Goal: Transaction & Acquisition: Purchase product/service

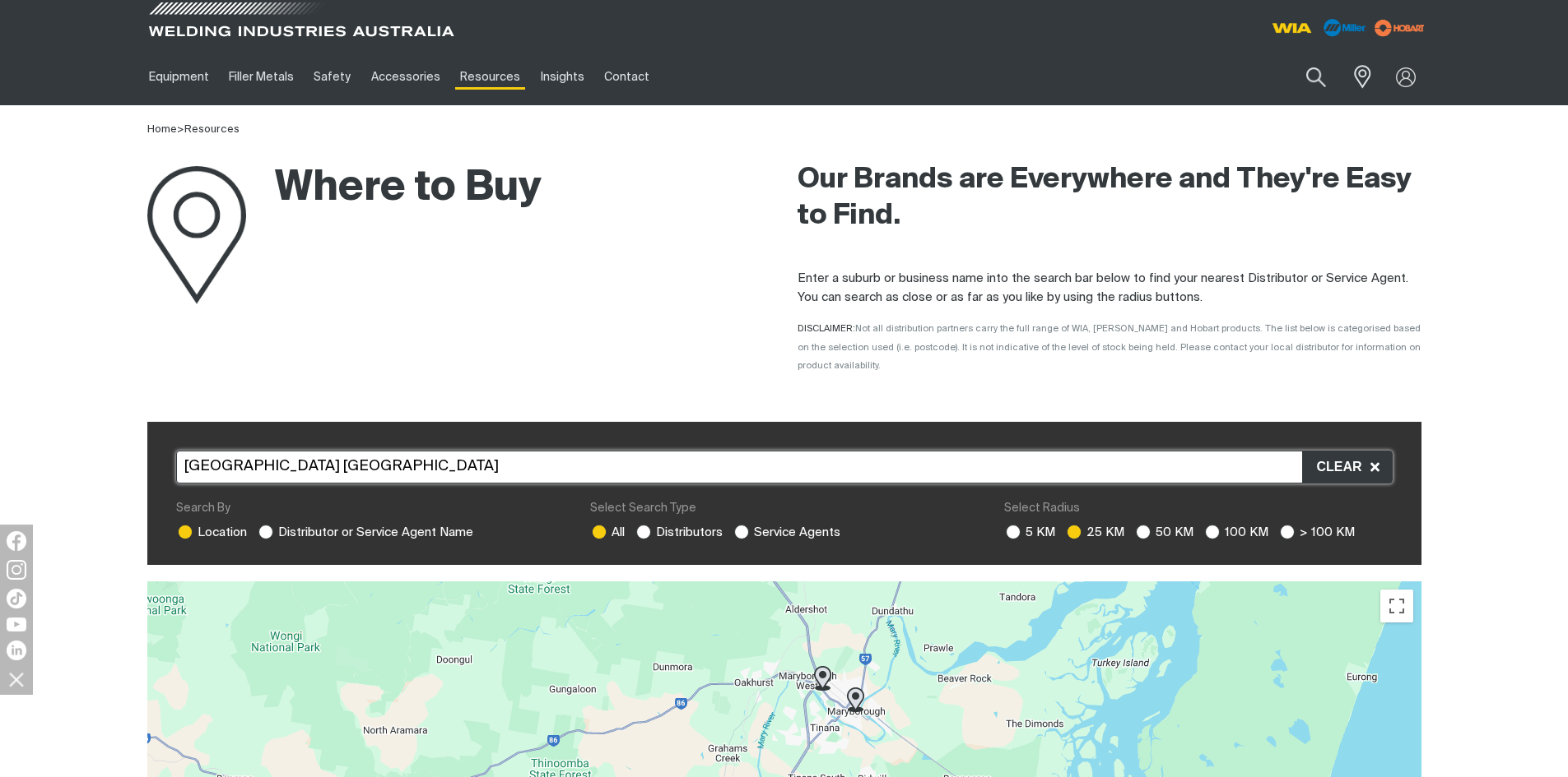
click at [201, 20] on span at bounding box center [302, 24] width 313 height 49
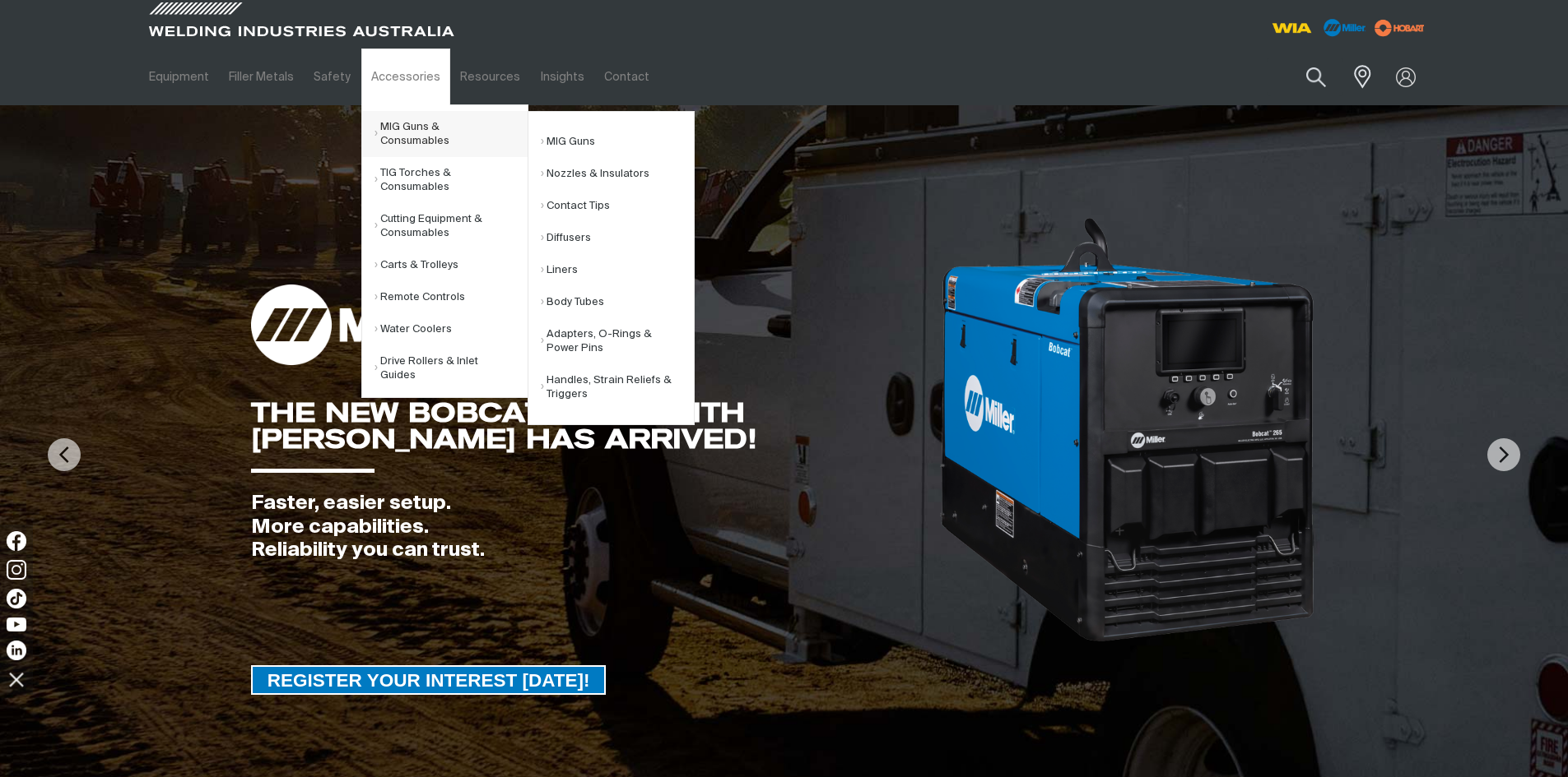
click at [417, 130] on link "MIG Guns & Consumables" at bounding box center [450, 134] width 153 height 46
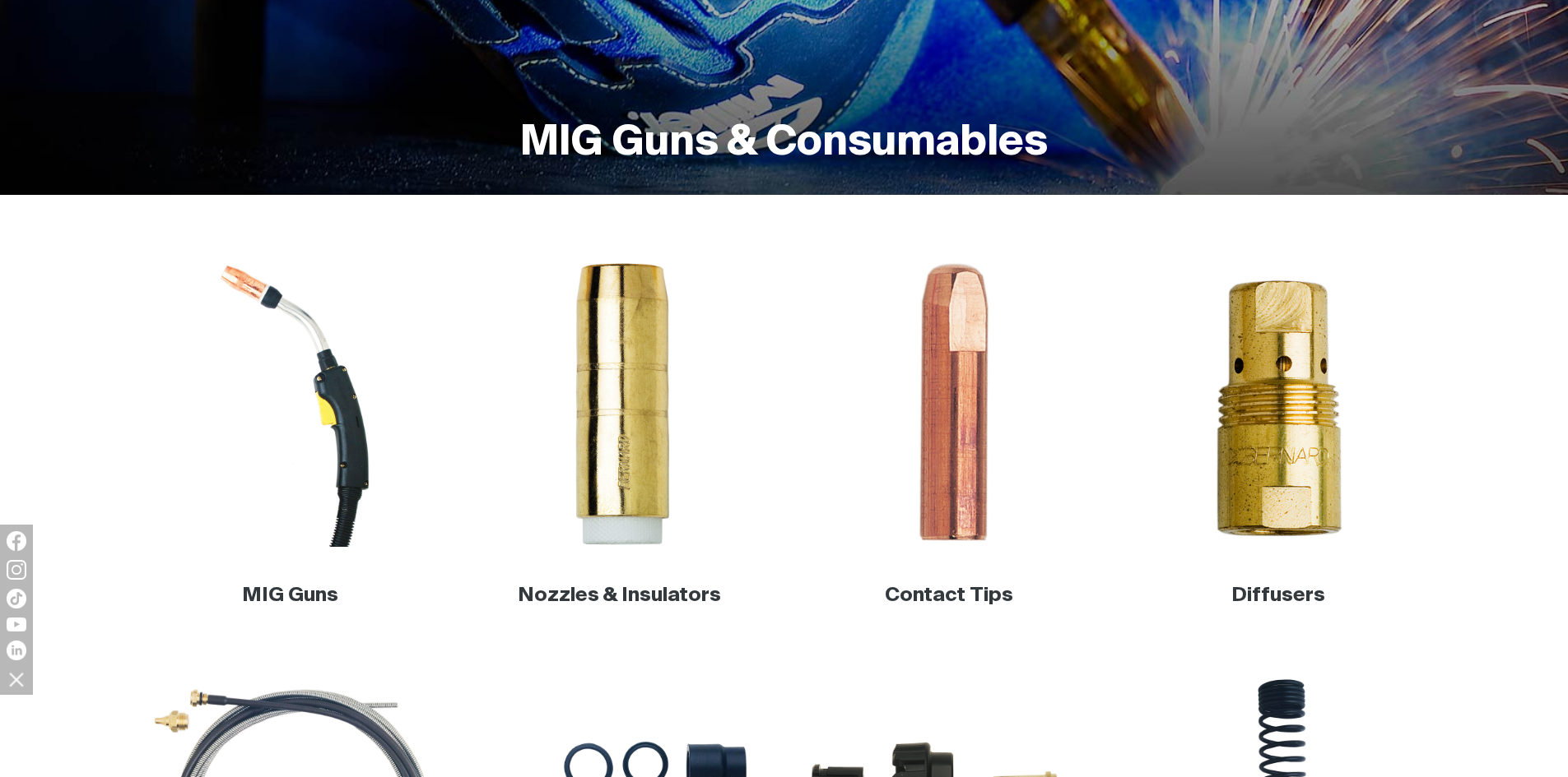
scroll to position [575, 0]
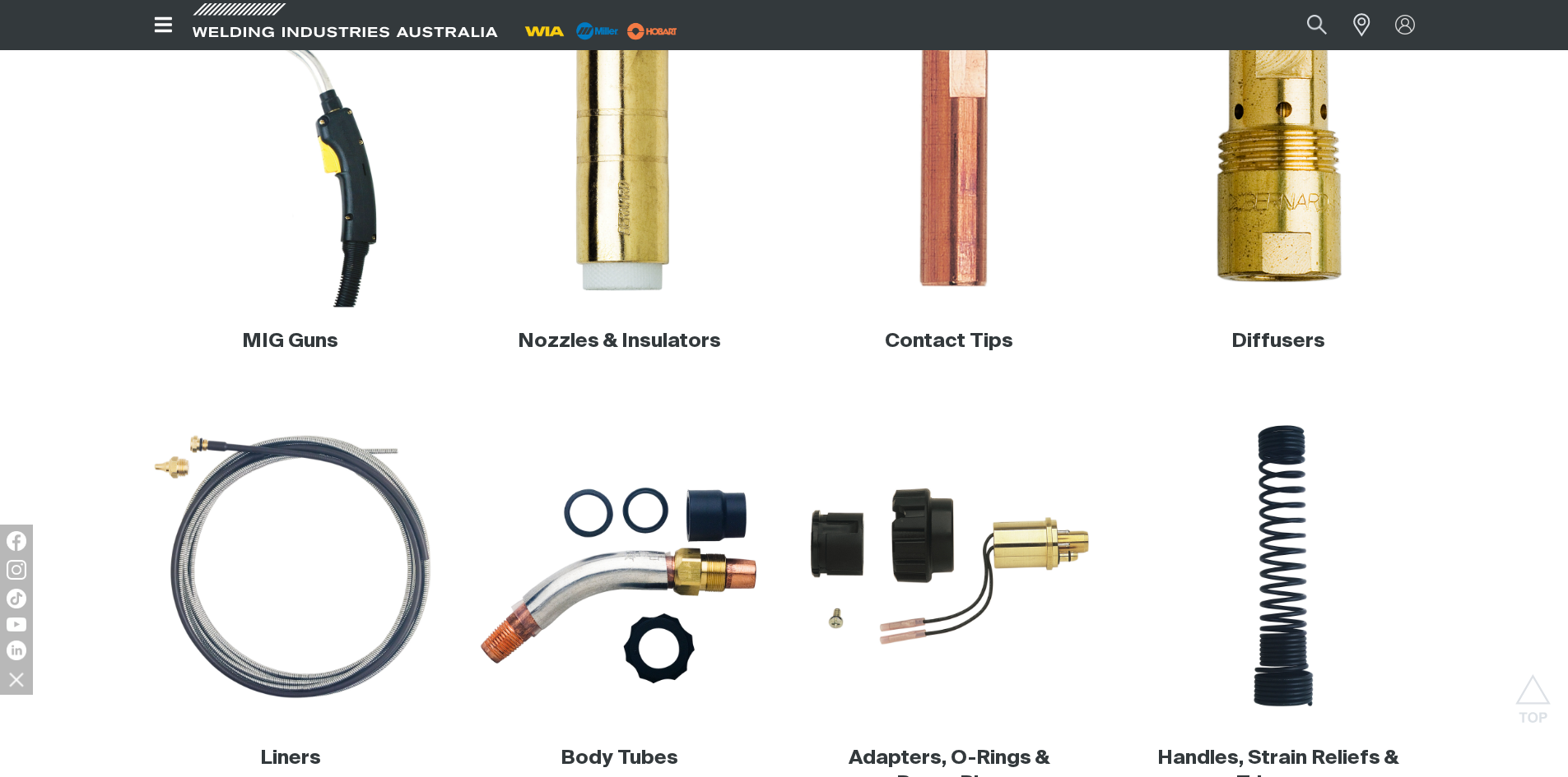
click at [334, 150] on img at bounding box center [290, 150] width 315 height 315
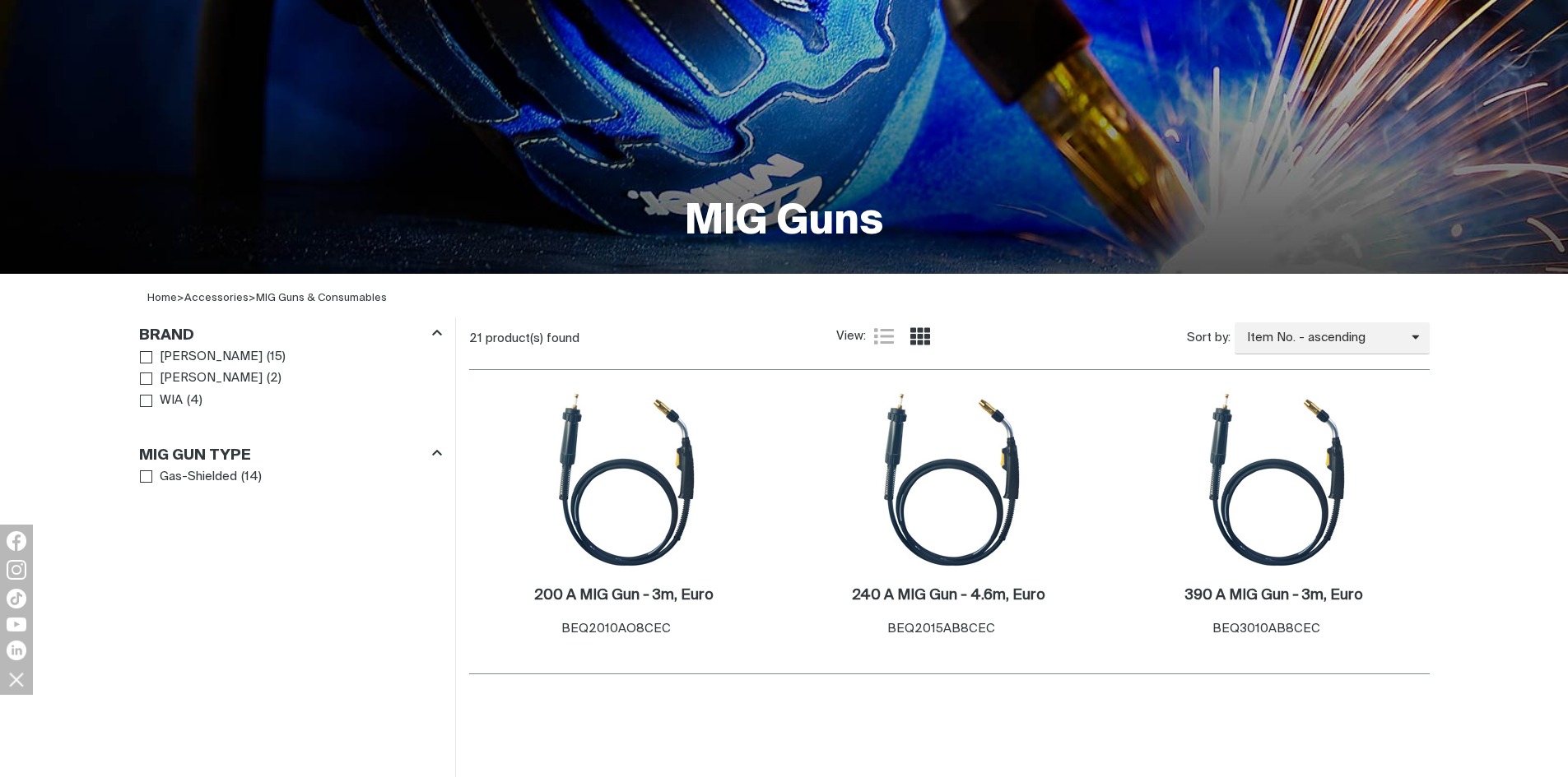
scroll to position [329, 0]
